Goal: Task Accomplishment & Management: Use online tool/utility

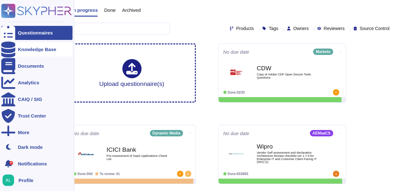
click at [6, 48] on icon at bounding box center [8, 49] width 14 height 16
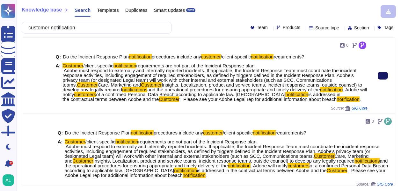
click at [383, 76] on icon at bounding box center [383, 76] width 0 height 0
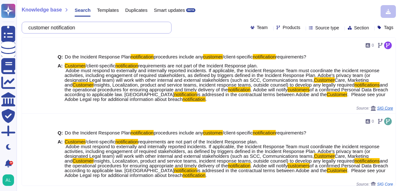
click at [96, 27] on input "customer notification" at bounding box center [95, 27] width 140 height 11
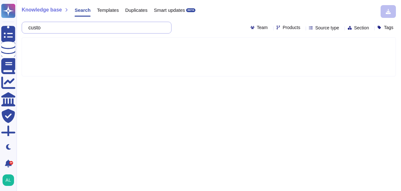
type input "cus"
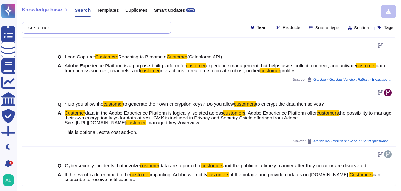
click at [82, 28] on input "customer" at bounding box center [95, 27] width 140 height 11
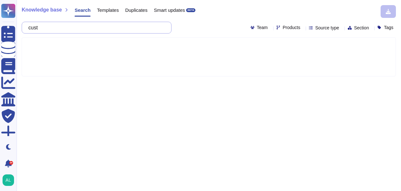
type input "cu"
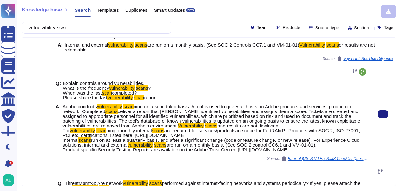
scroll to position [155, 0]
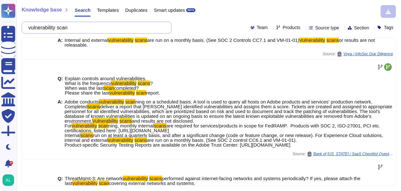
click at [102, 26] on input "vulnerability scan" at bounding box center [95, 27] width 140 height 11
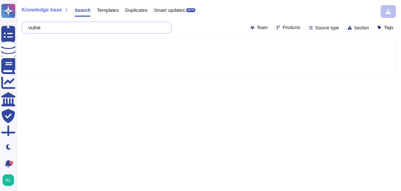
type input "vul"
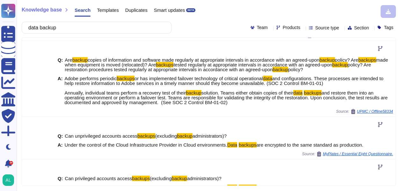
scroll to position [255, 0]
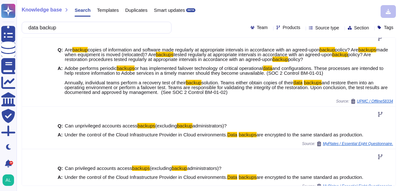
click at [128, 26] on input "data backup" at bounding box center [95, 27] width 140 height 11
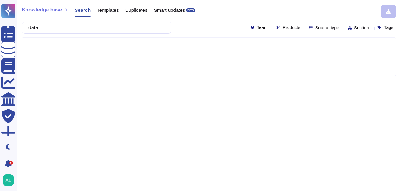
type input "dat"
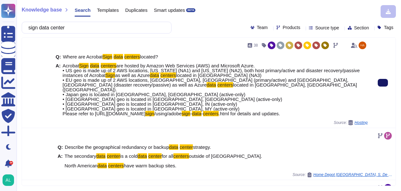
click at [383, 83] on icon at bounding box center [383, 83] width 0 height 0
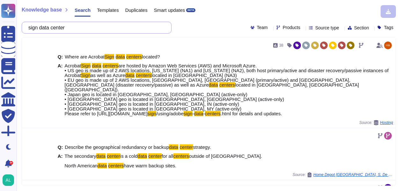
click at [109, 28] on input "sign data center" at bounding box center [95, 27] width 140 height 11
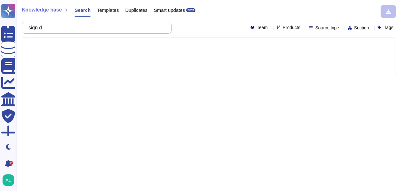
type input "sig"
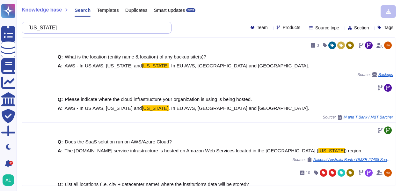
click at [84, 28] on input "Virginia" at bounding box center [95, 27] width 140 height 11
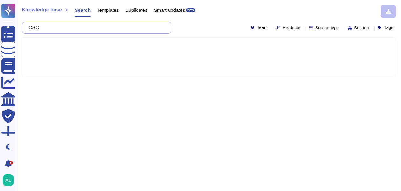
type input "CSO"
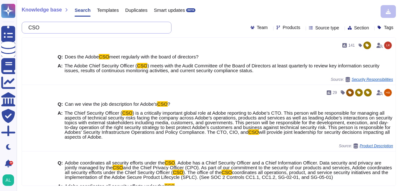
click at [84, 26] on input "CSO" at bounding box center [95, 27] width 140 height 11
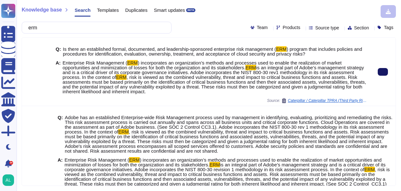
click at [381, 72] on button at bounding box center [383, 72] width 10 height 8
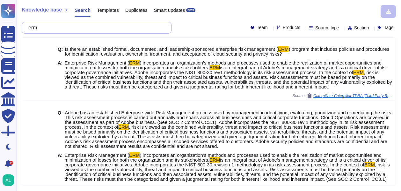
click at [107, 29] on input "erm" at bounding box center [95, 27] width 140 height 11
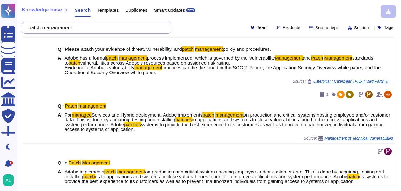
click at [104, 26] on input "patch management" at bounding box center [95, 27] width 140 height 11
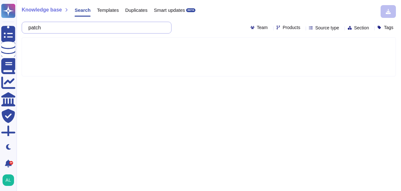
type input "pat"
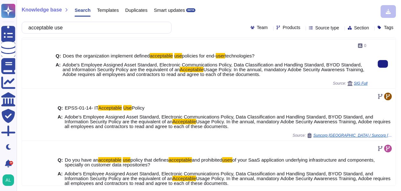
scroll to position [64, 0]
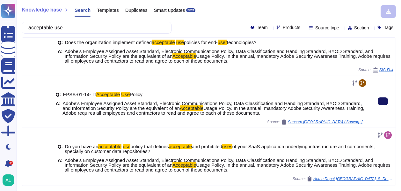
click at [383, 101] on icon at bounding box center [383, 101] width 0 height 0
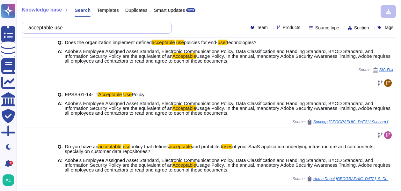
click at [69, 27] on input "acceptable use" at bounding box center [95, 27] width 140 height 11
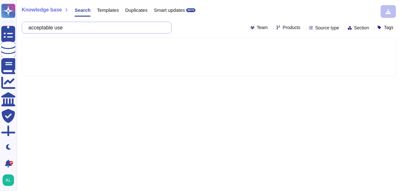
scroll to position [0, 0]
type input "ac"
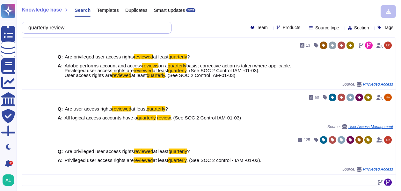
click at [95, 24] on input "quarterly review" at bounding box center [95, 27] width 140 height 11
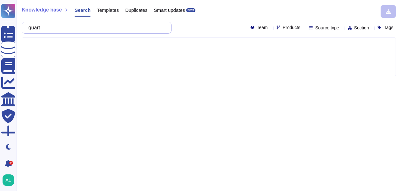
type input "qua"
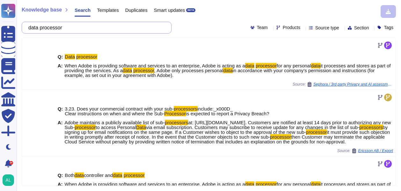
click at [101, 23] on input "data processor" at bounding box center [95, 27] width 140 height 11
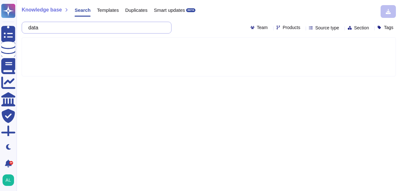
type input "dat"
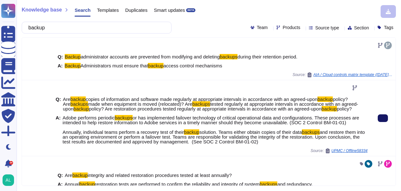
click at [383, 118] on icon at bounding box center [383, 118] width 0 height 0
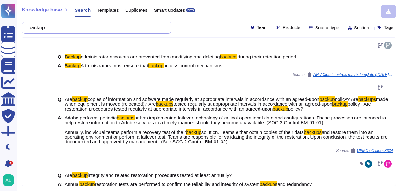
click at [62, 28] on input "backup" at bounding box center [95, 27] width 140 height 11
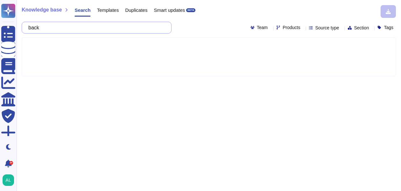
type input "bac"
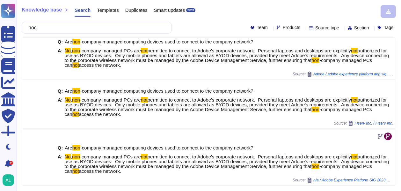
scroll to position [302, 0]
click at [69, 26] on input "noc" at bounding box center [95, 27] width 140 height 11
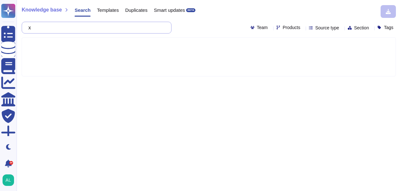
scroll to position [0, 0]
type input "x"
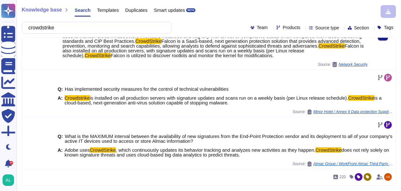
scroll to position [223, 0]
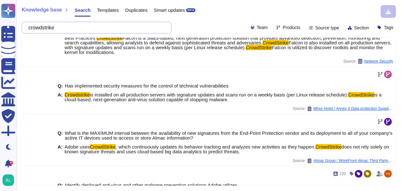
click at [105, 25] on input "crowdstrike" at bounding box center [95, 27] width 140 height 11
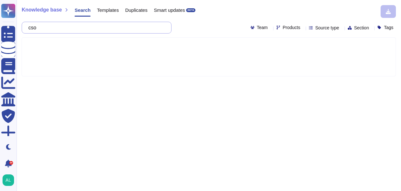
type input "cso"
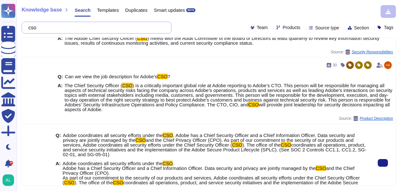
scroll to position [32, 0]
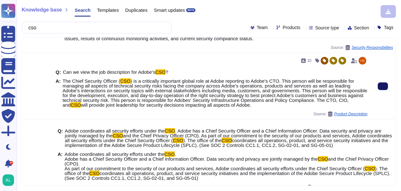
click at [381, 85] on button at bounding box center [383, 86] width 10 height 8
